Goal: Transaction & Acquisition: Purchase product/service

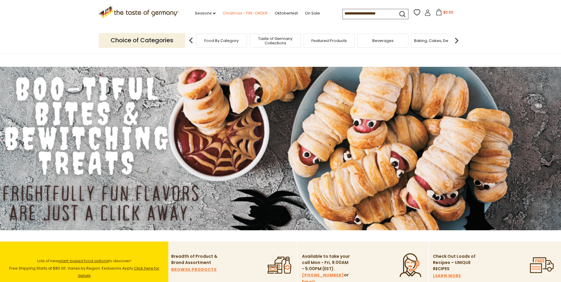
click at [247, 13] on link "Christmas - PRE-ORDER" at bounding box center [245, 13] width 45 height 7
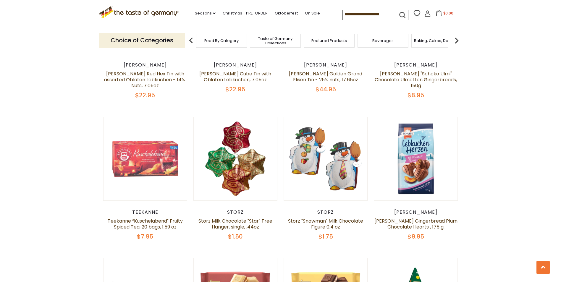
scroll to position [622, 0]
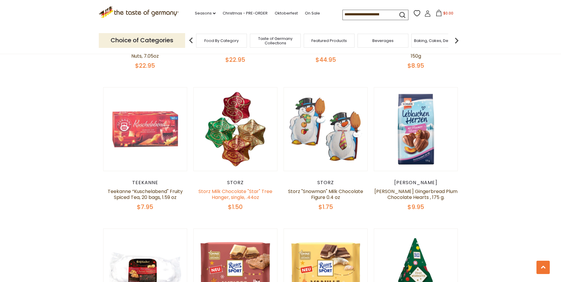
click at [236, 188] on link "Storz Milk Chocolate "Star" Tree Hanger, single, .44oz" at bounding box center [236, 194] width 74 height 13
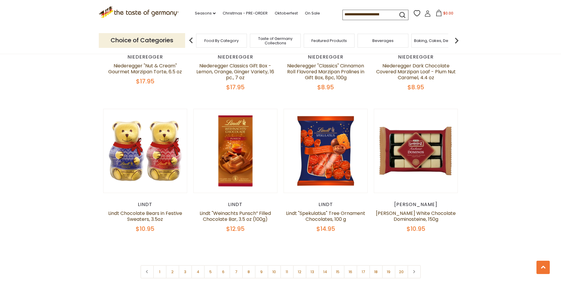
scroll to position [1361, 0]
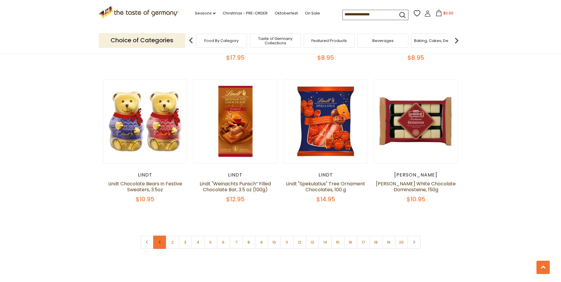
click at [160, 236] on link "1" at bounding box center [159, 242] width 13 height 13
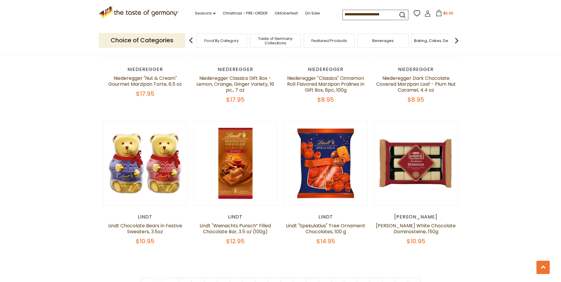
scroll to position [1357, 0]
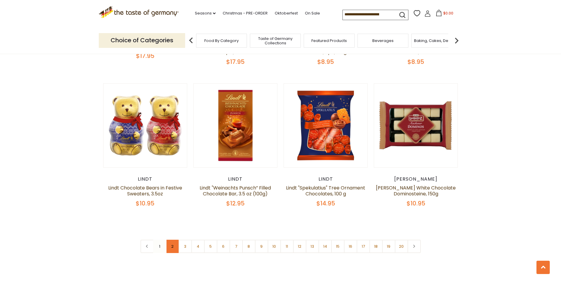
click at [171, 240] on link "2" at bounding box center [172, 246] width 13 height 13
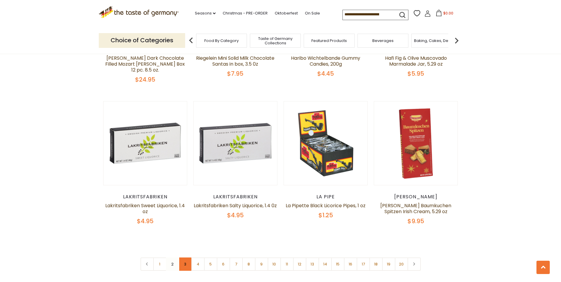
click at [188, 258] on link "3" at bounding box center [185, 264] width 13 height 13
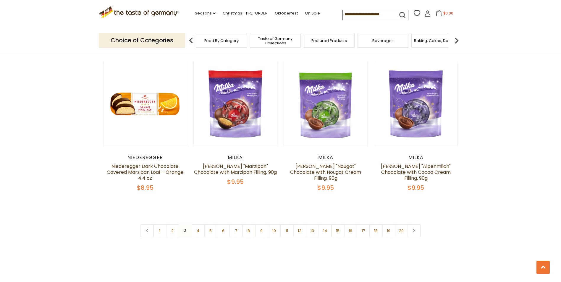
scroll to position [1387, 0]
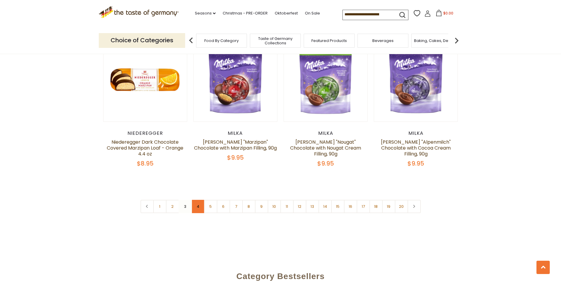
click at [198, 201] on link "4" at bounding box center [197, 206] width 13 height 13
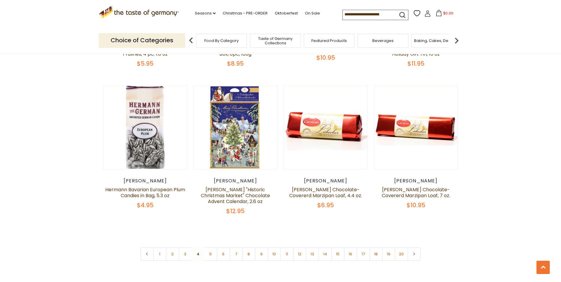
scroll to position [1357, 0]
click at [209, 247] on link "5" at bounding box center [210, 253] width 13 height 13
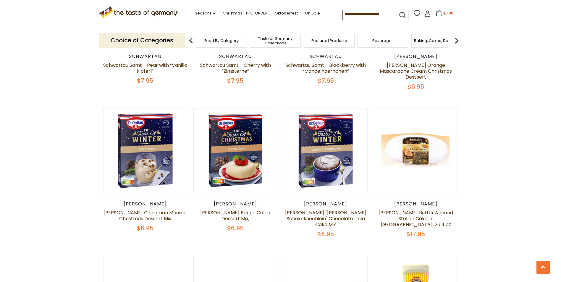
scroll to position [913, 0]
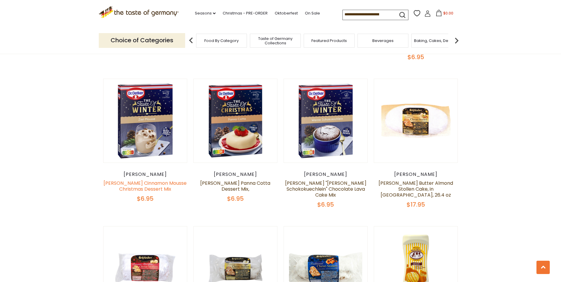
click at [140, 180] on link "Dr. Oetker Cinnamon Mousse Christmas Dessert Mix" at bounding box center [145, 186] width 83 height 13
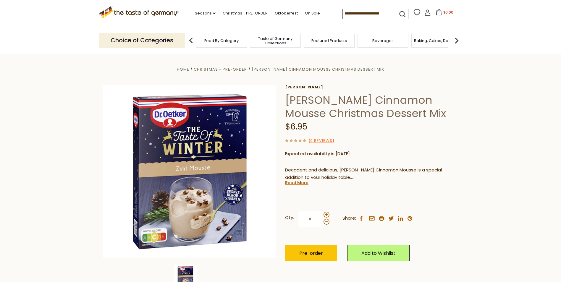
drag, startPoint x: 312, startPoint y: 219, endPoint x: 305, endPoint y: 215, distance: 7.3
click at [305, 217] on input "*" at bounding box center [310, 219] width 24 height 16
type input "*"
click at [322, 252] on button "Pre-order" at bounding box center [311, 253] width 52 height 16
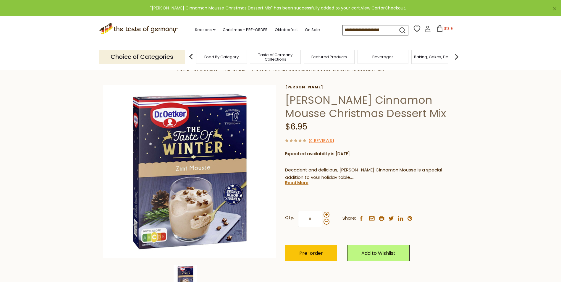
click at [447, 29] on span "$13.9" at bounding box center [449, 28] width 9 height 5
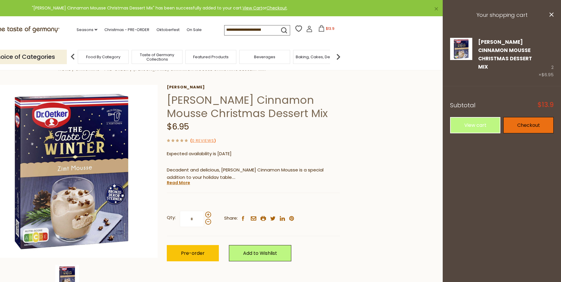
click at [526, 117] on link "Checkout" at bounding box center [529, 125] width 50 height 16
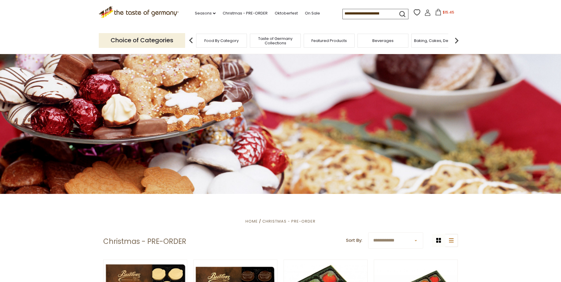
click at [191, 39] on img at bounding box center [191, 41] width 12 height 12
click at [202, 12] on link "Seasons dropdown_arrow" at bounding box center [205, 13] width 21 height 7
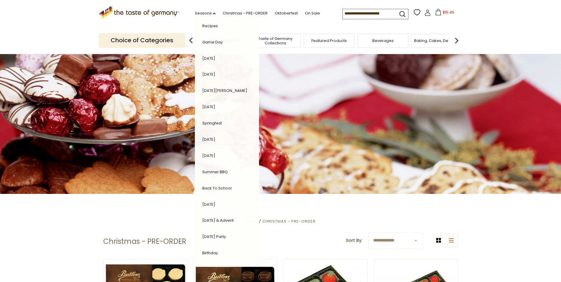
scroll to position [54, 0]
click at [215, 170] on link "[DATE]" at bounding box center [208, 170] width 13 height 6
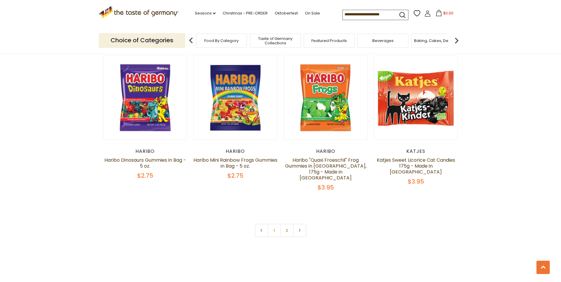
scroll to position [1391, 0]
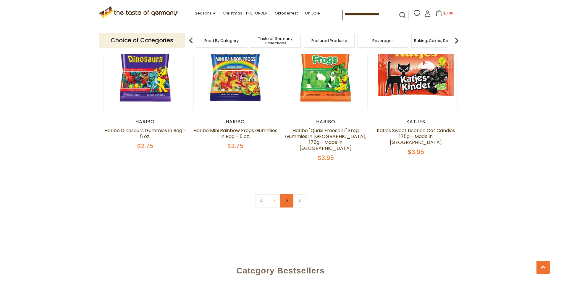
click at [288, 194] on link "2" at bounding box center [287, 200] width 13 height 13
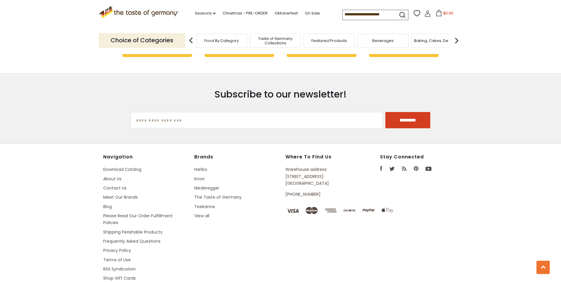
scroll to position [1169, 0]
